Goal: Answer question/provide support: Share knowledge or assist other users

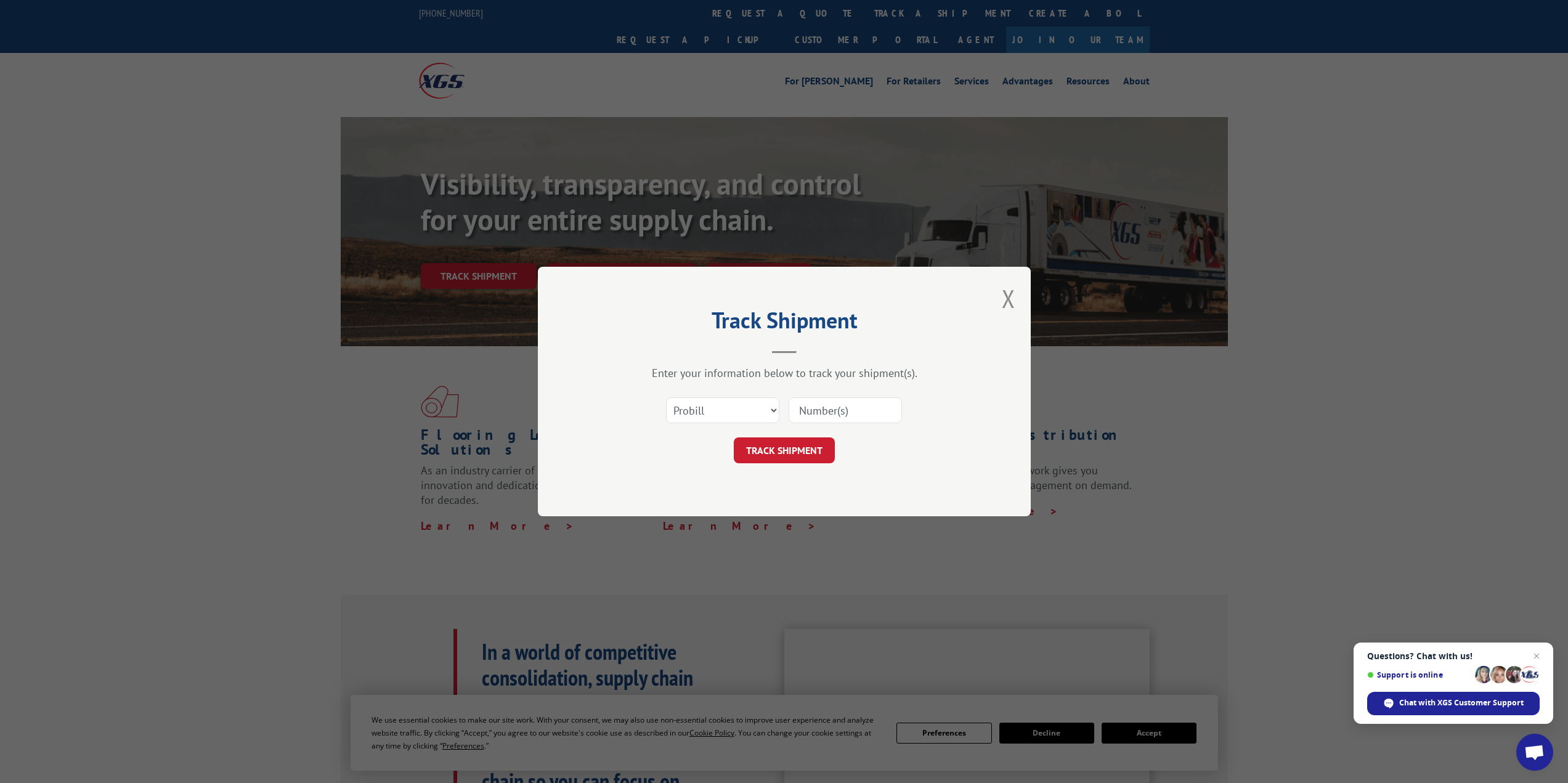
type input "17629035"
click at [803, 457] on button "TRACK SHIPMENT" at bounding box center [784, 450] width 101 height 26
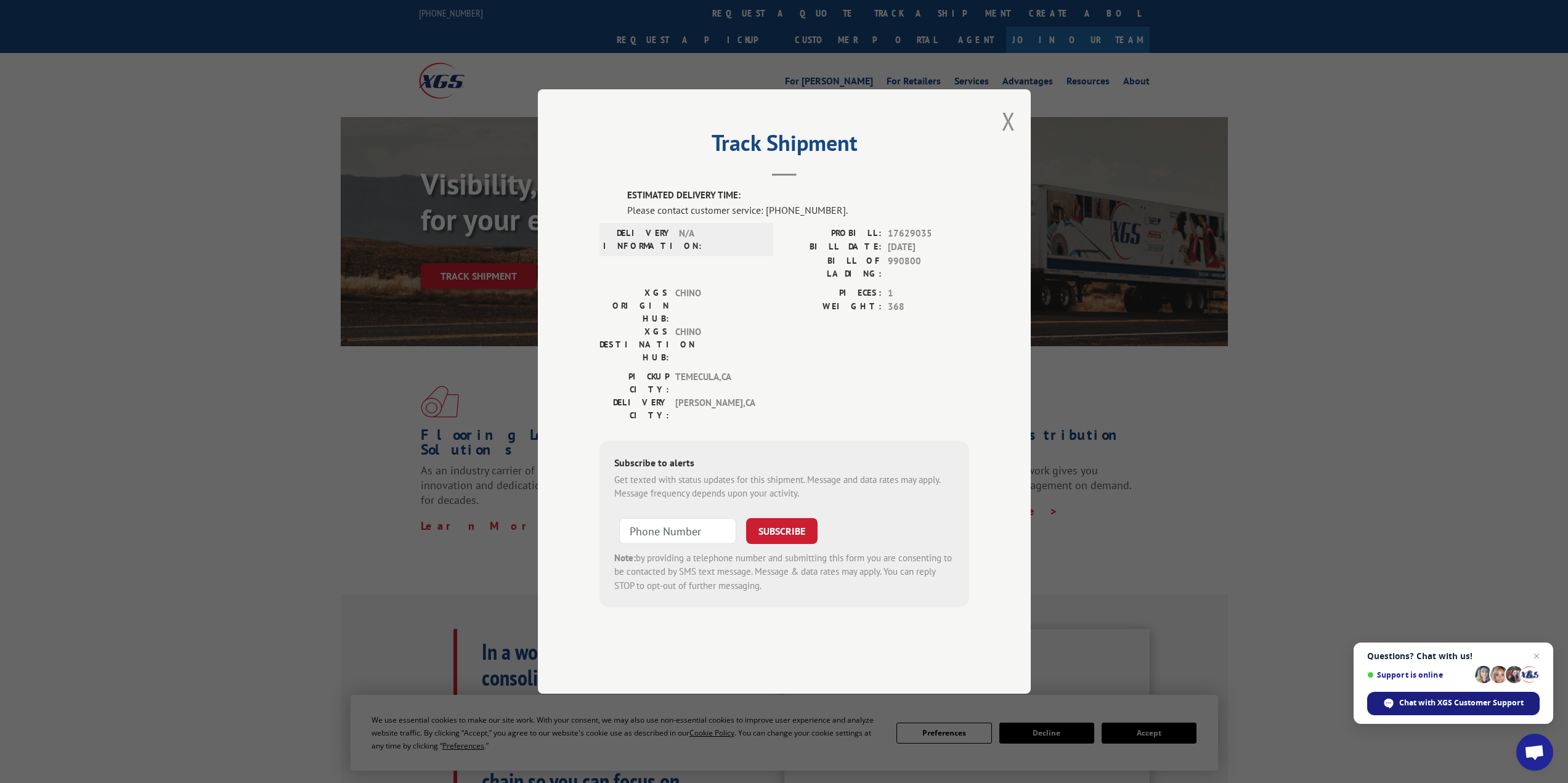
click at [1501, 713] on div "Chat with XGS Customer Support" at bounding box center [1453, 704] width 173 height 24
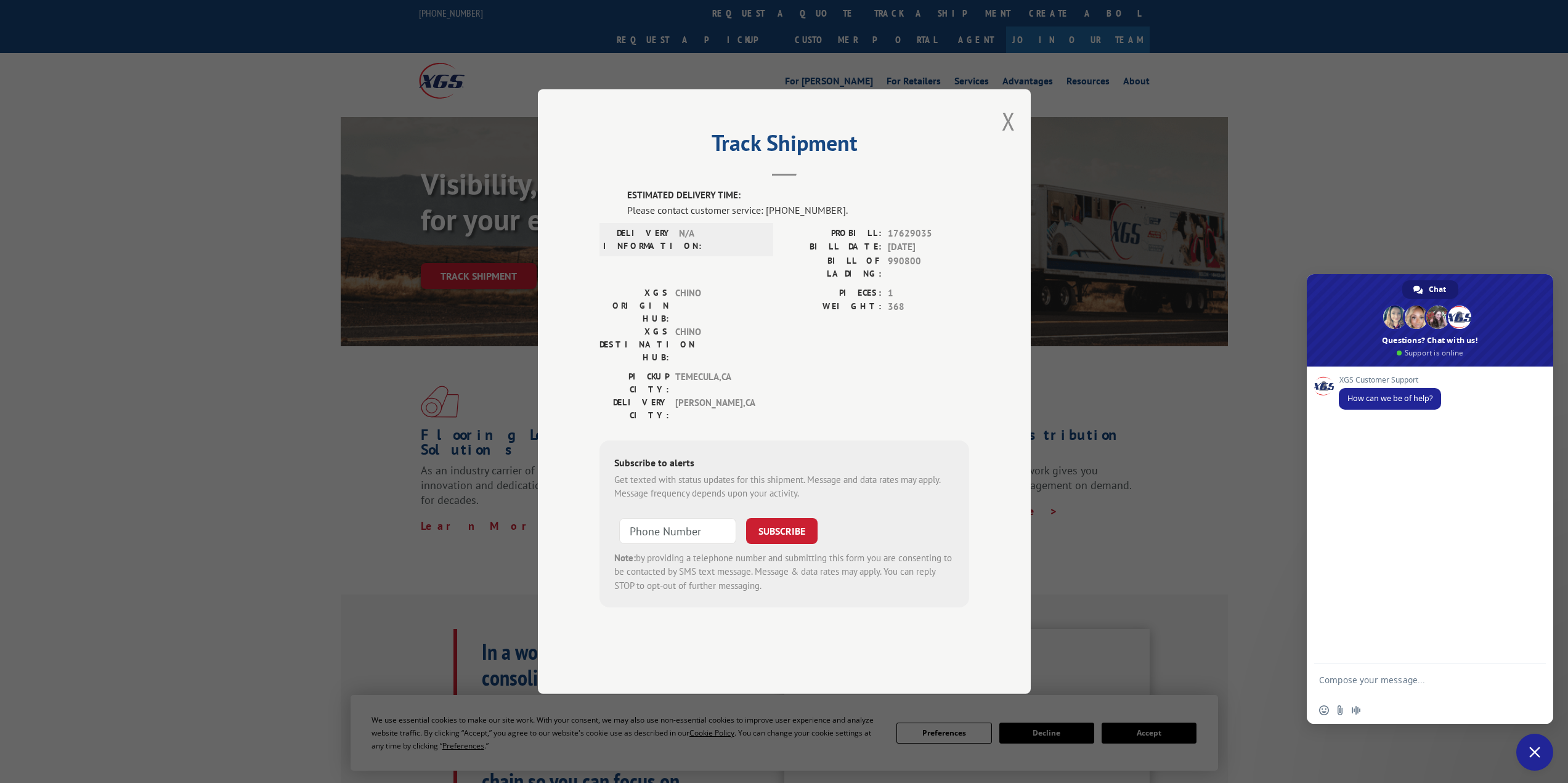
click at [1347, 437] on div "XGS Customer Support How can we be of help?" at bounding box center [1430, 515] width 246 height 298
click at [1402, 709] on div "Insert an emoji Send a file Audio message" at bounding box center [1430, 711] width 246 height 27
click at [1354, 681] on textarea "Compose your message..." at bounding box center [1416, 685] width 195 height 22
click at [1466, 678] on textarea "Looking for updated shipping ingorations on 17629035" at bounding box center [1416, 685] width 195 height 22
drag, startPoint x: 1490, startPoint y: 679, endPoint x: 1440, endPoint y: 680, distance: 50.0
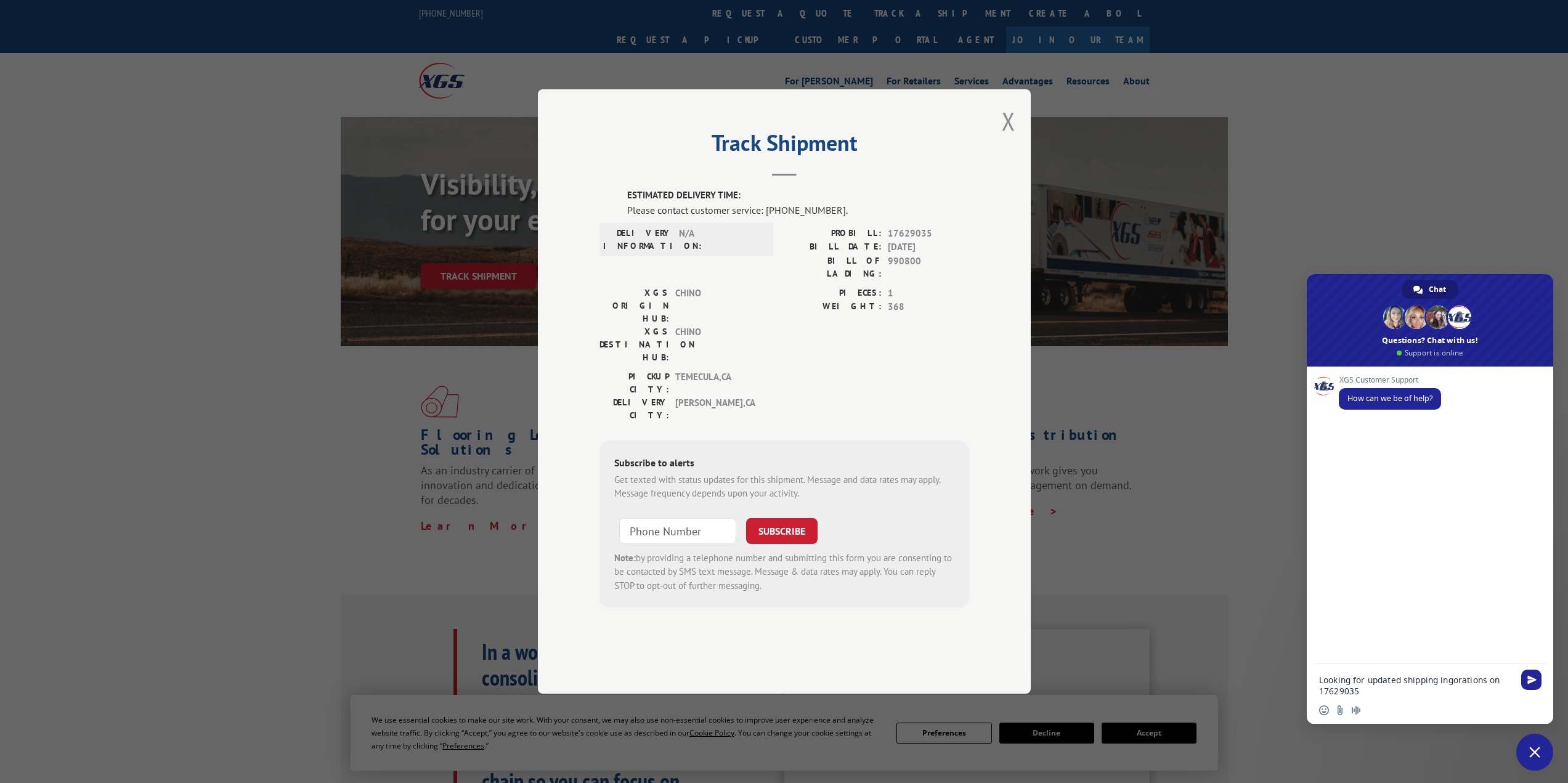
click at [1440, 680] on textarea "Looking for updated shipping ingorations on 17629035" at bounding box center [1416, 685] width 195 height 22
type textarea "Looking for updated shipping information on 17629035"
click at [1535, 685] on span "Send" at bounding box center [1532, 679] width 20 height 20
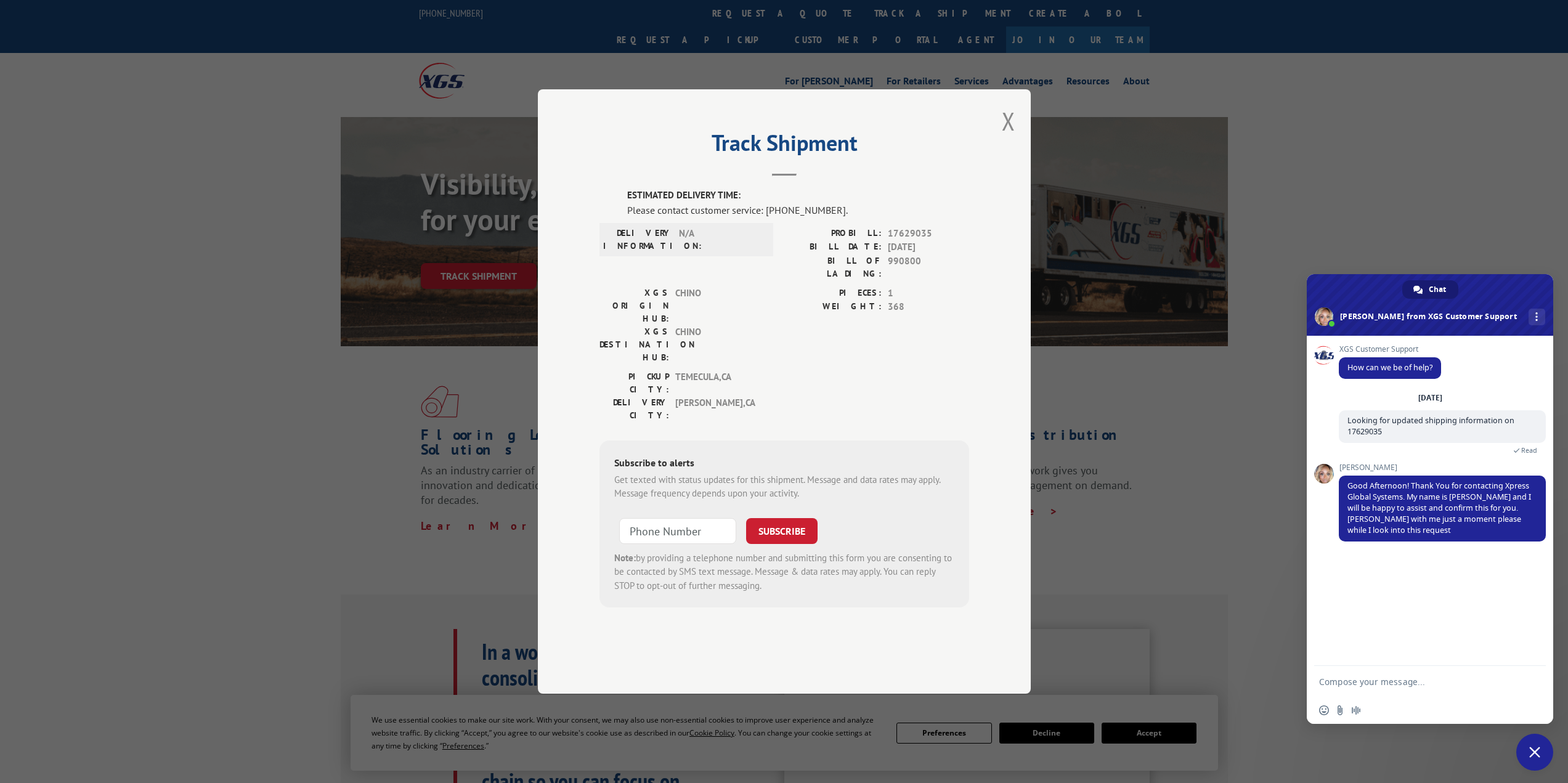
click at [1375, 684] on textarea "Compose your message..." at bounding box center [1416, 681] width 195 height 11
type textarea "Thank you"
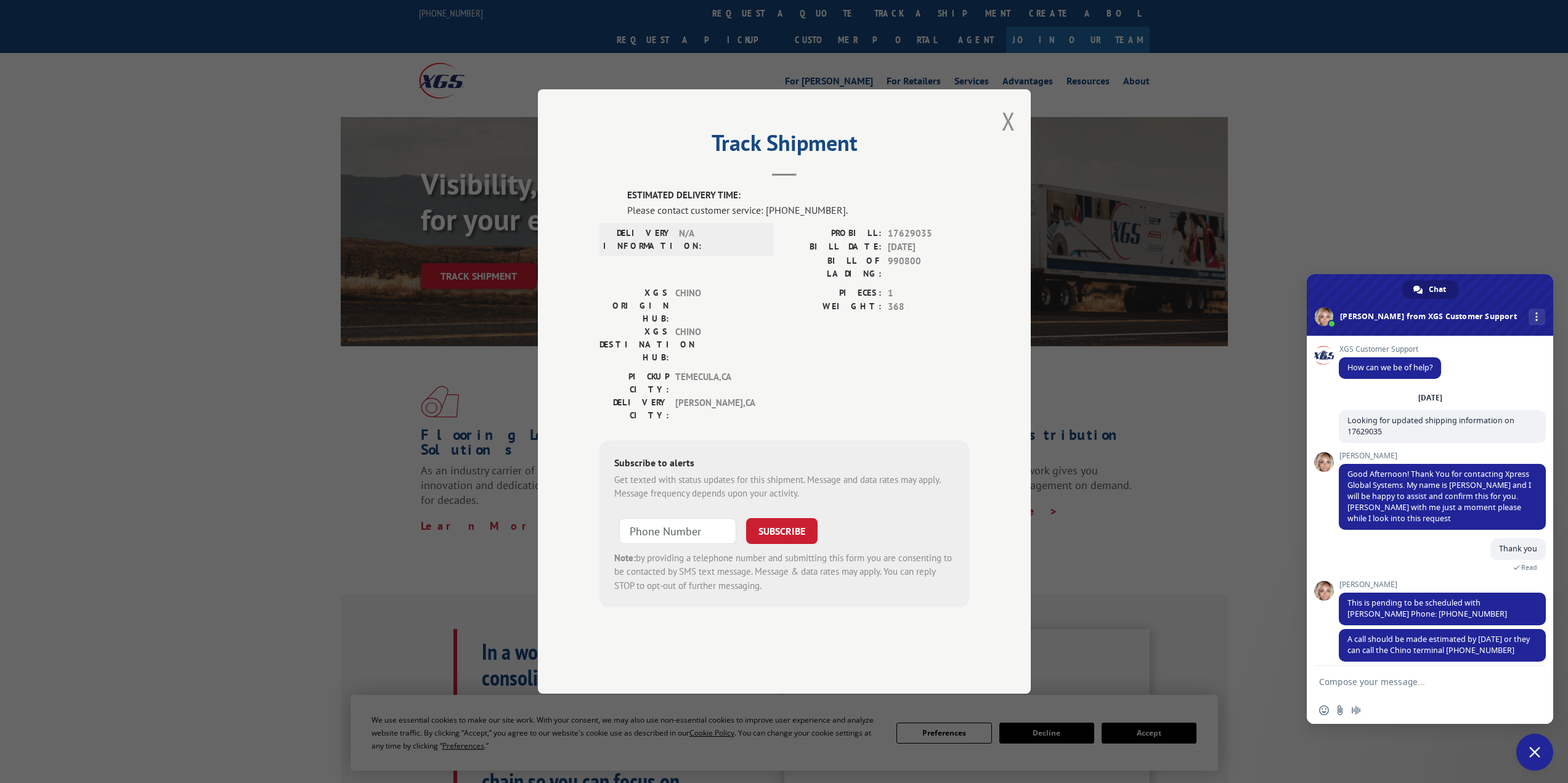
scroll to position [10, 0]
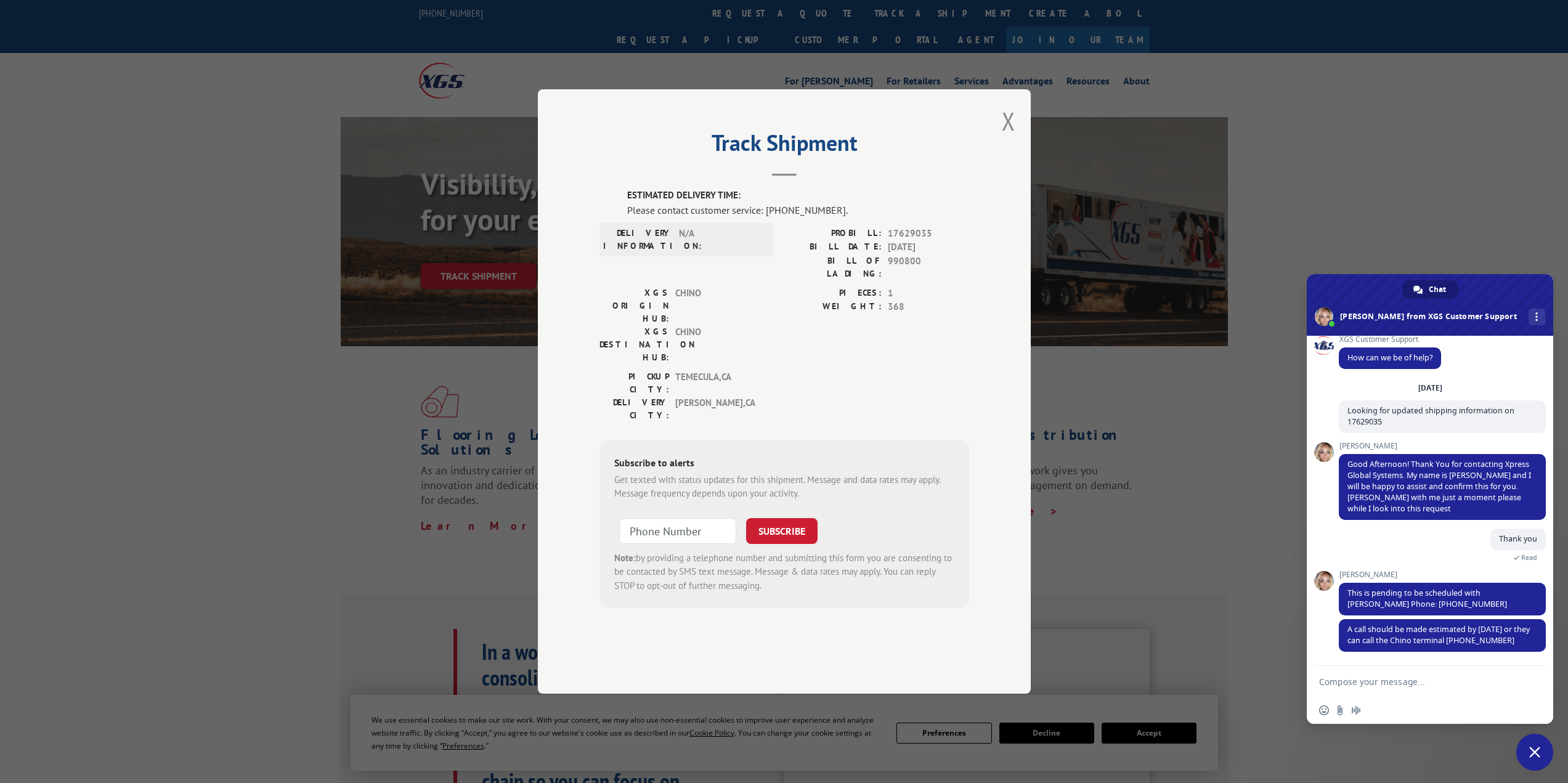
click at [1361, 685] on textarea "Compose your message..." at bounding box center [1416, 681] width 195 height 11
type textarea "Thank you for the information. And the contact is [PERSON_NAME]. [PHONE_NUMBER]"
click at [1525, 681] on span "Send" at bounding box center [1532, 679] width 20 height 20
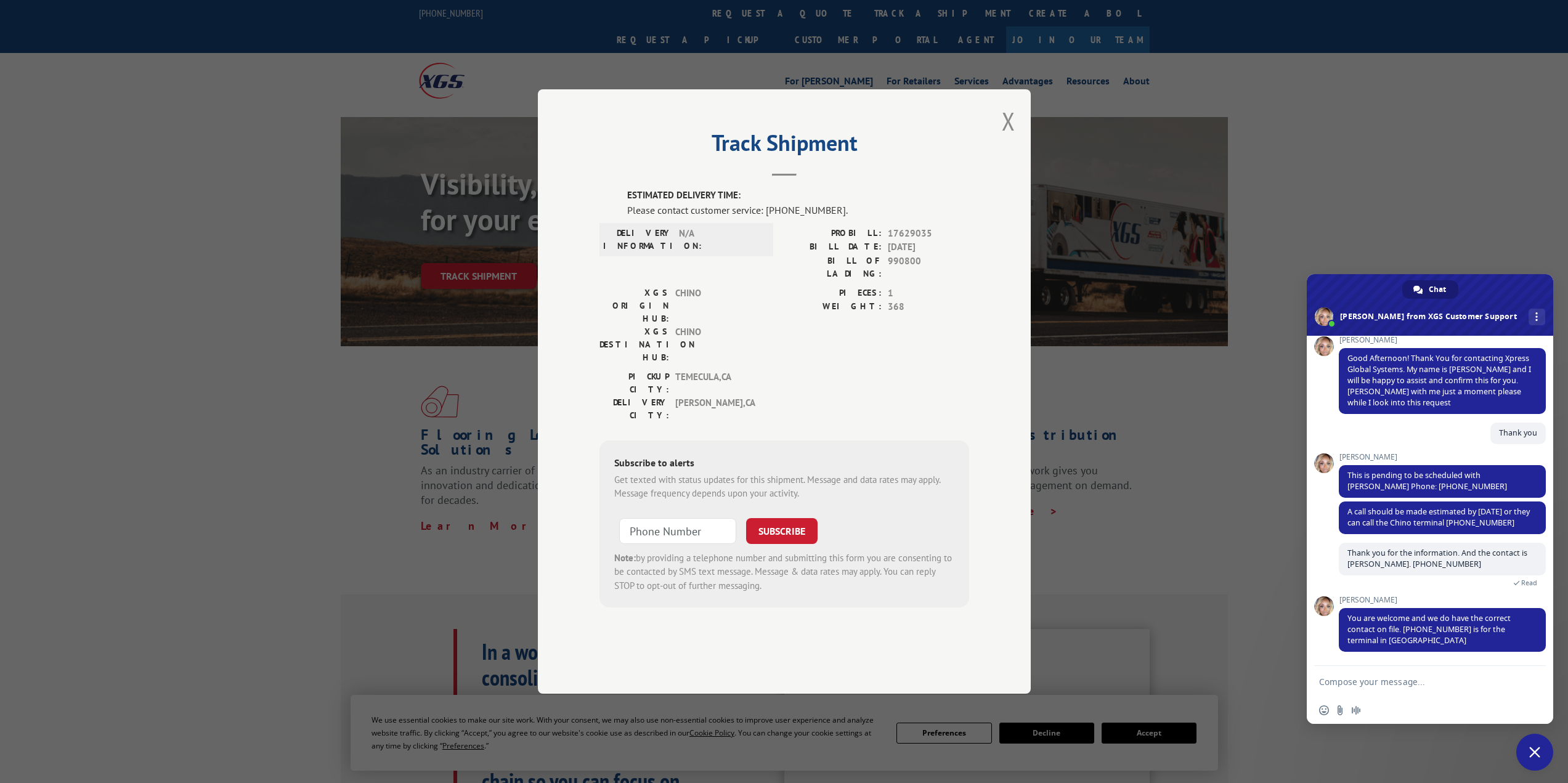
scroll to position [115, 0]
click at [1391, 683] on textarea "Compose your message..." at bounding box center [1416, 681] width 195 height 11
type textarea "Great thank you."
click at [1528, 685] on span "Send" at bounding box center [1532, 682] width 20 height 20
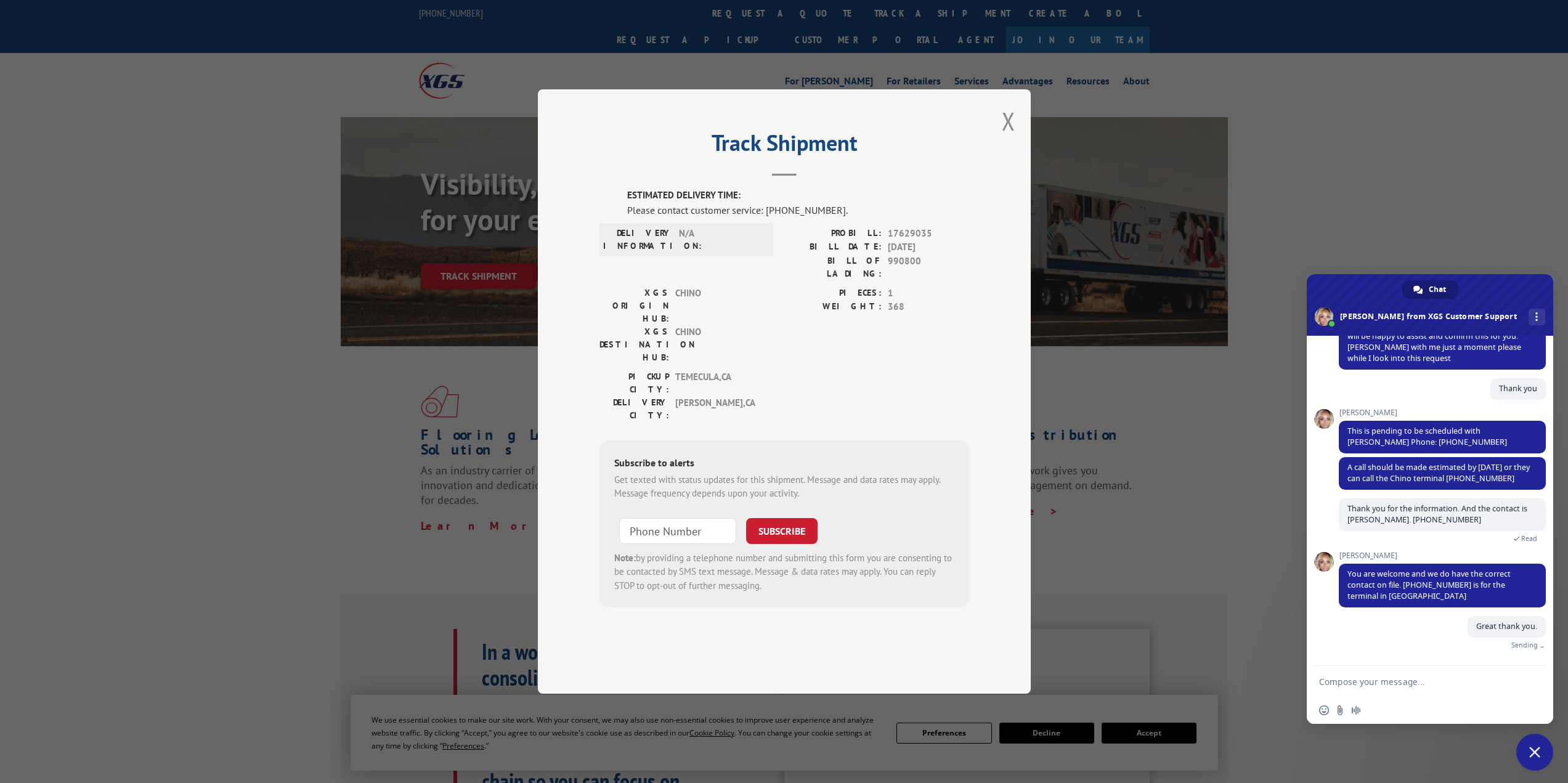
scroll to position [146, 0]
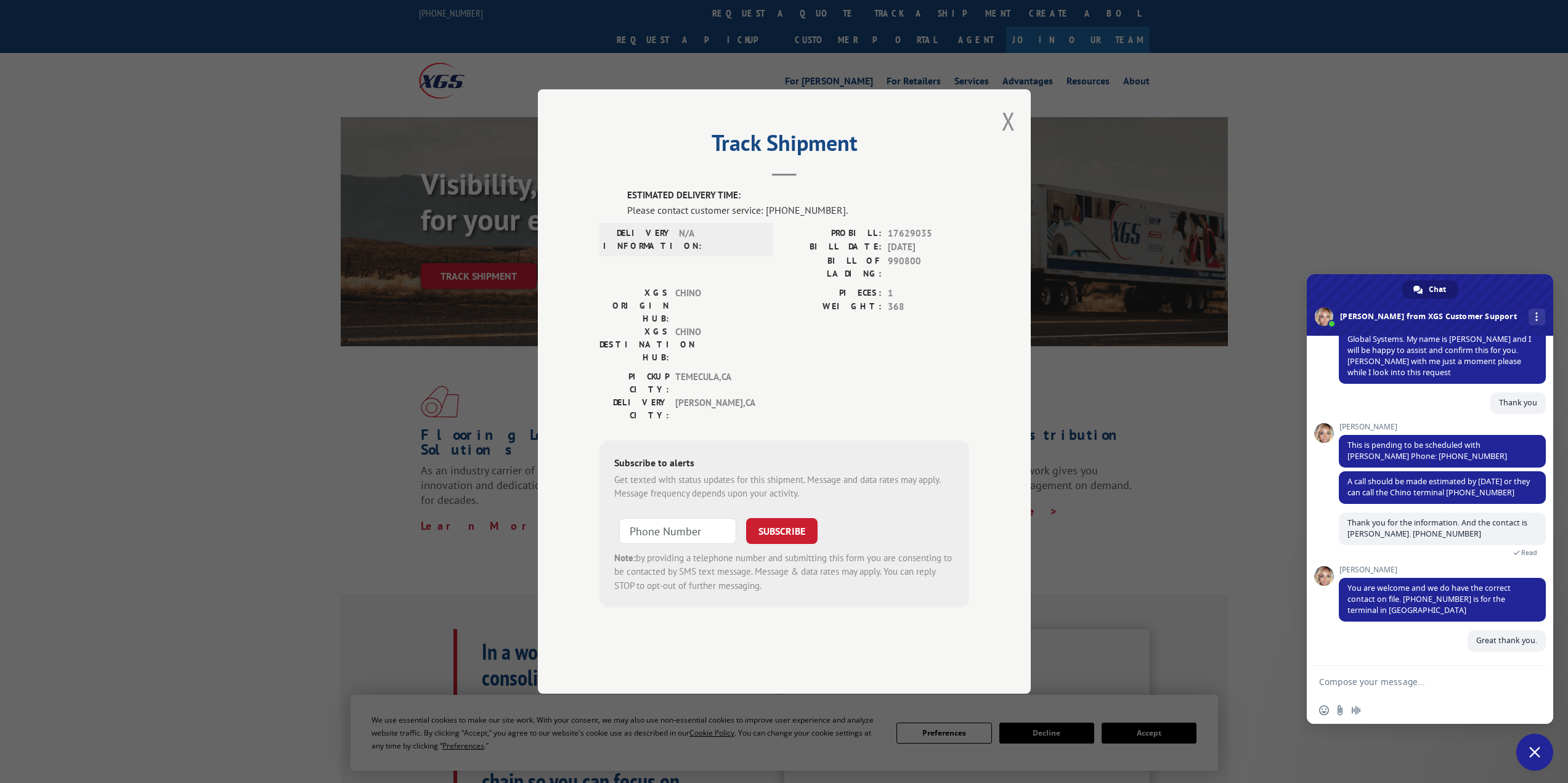
click at [1538, 752] on span "Close chat" at bounding box center [1534, 752] width 11 height 11
